Goal: Task Accomplishment & Management: Manage account settings

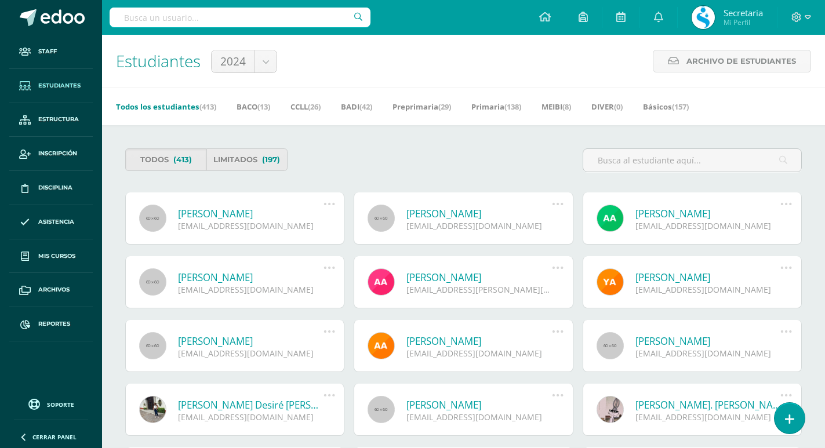
click at [64, 437] on span "Cerrar panel" at bounding box center [54, 437] width 44 height 8
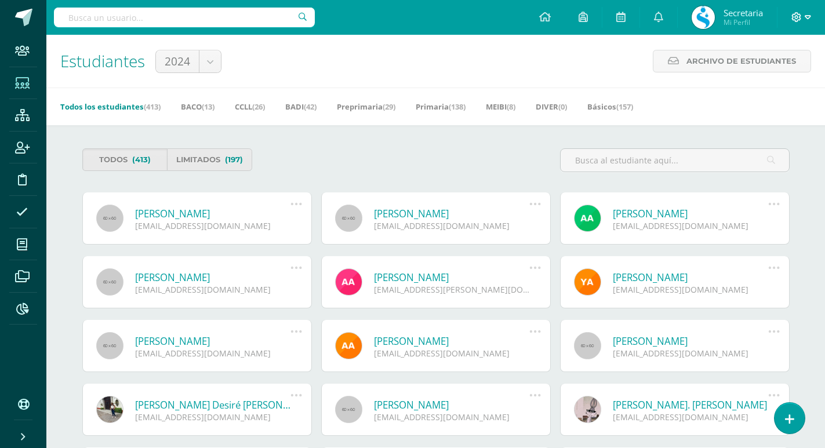
click at [798, 23] on span at bounding box center [801, 17] width 20 height 13
click at [703, 100] on span "Cerrar sesión" at bounding box center [726, 95] width 52 height 11
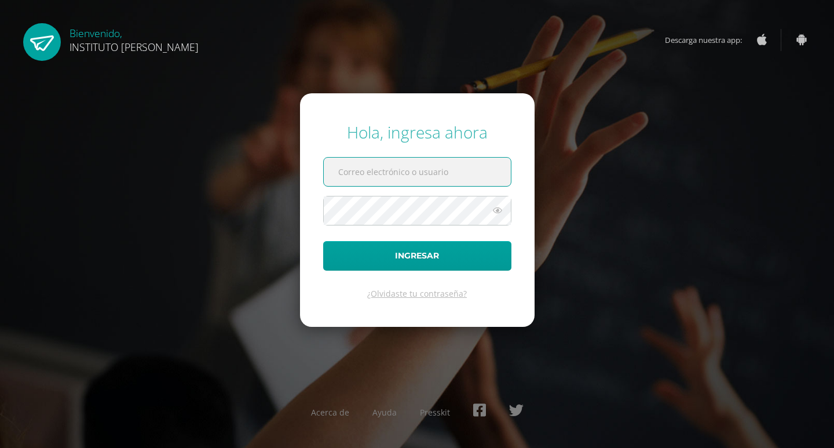
click at [377, 174] on input "text" at bounding box center [417, 172] width 187 height 28
type input "d"
type input "i"
